Goal: Transaction & Acquisition: Purchase product/service

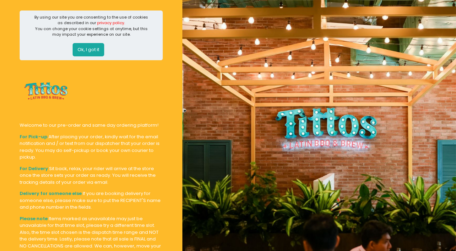
click at [92, 47] on button "Ok, I got it" at bounding box center [89, 49] width 32 height 13
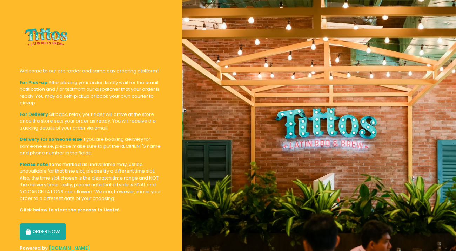
scroll to position [25, 0]
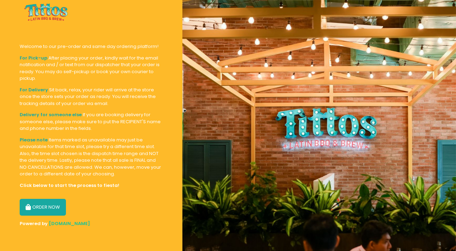
click at [55, 209] on button "ORDER NOW" at bounding box center [43, 207] width 46 height 17
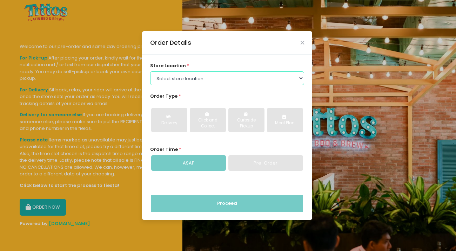
click at [196, 78] on select "Select store location Tittos [GEOGRAPHIC_DATA] and Brew - Kapitolyo Tittos Lati…" at bounding box center [227, 78] width 154 height 13
select select "64673c680237e214d1250e6d"
click at [150, 72] on select "Select store location Tittos [GEOGRAPHIC_DATA] and Brew - Kapitolyo Tittos Lati…" at bounding box center [227, 78] width 154 height 13
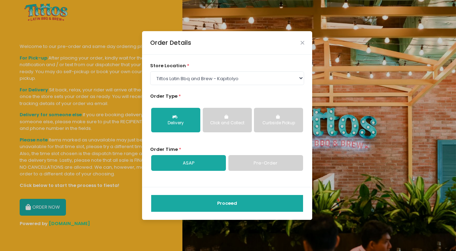
click at [254, 161] on link "Pre-Order" at bounding box center [265, 163] width 75 height 16
select select "[DATE]"
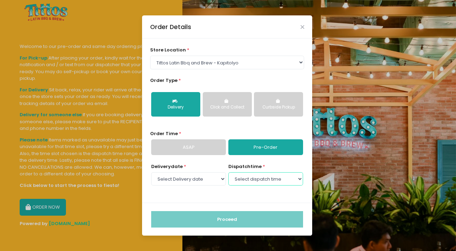
click at [247, 179] on select "Select dispatch time 12:30 PM - 01:00 PM 01:00 PM - 01:30 PM 01:30 PM - 02:00 P…" at bounding box center [265, 179] width 75 height 13
select select "15:00"
click at [228, 173] on select "Select dispatch time 12:30 PM - 01:00 PM 01:00 PM - 01:30 PM 01:30 PM - 02:00 P…" at bounding box center [265, 179] width 75 height 13
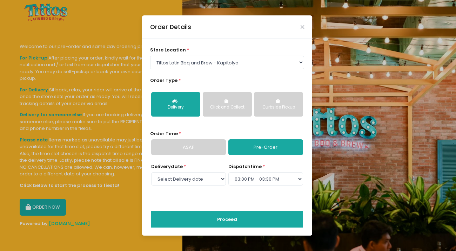
click at [240, 218] on button "Proceed" at bounding box center [227, 219] width 152 height 17
